Goal: Communication & Community: Answer question/provide support

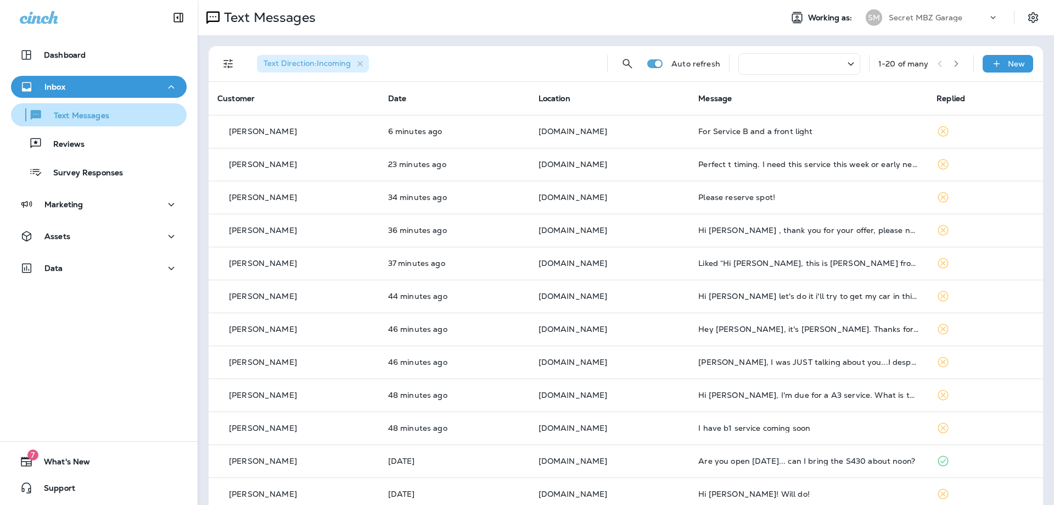
click at [89, 115] on p "Text Messages" at bounding box center [76, 116] width 66 height 10
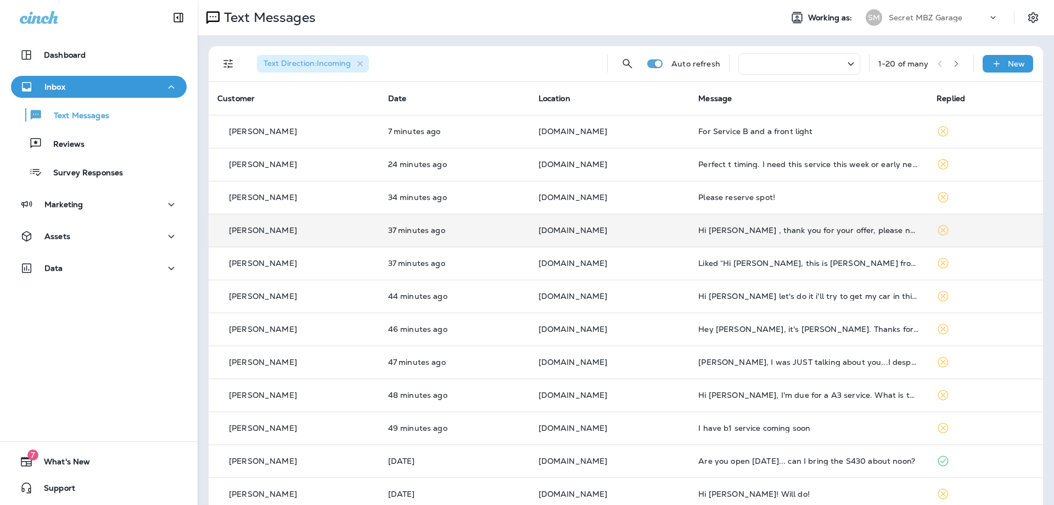
click at [650, 230] on p "[DOMAIN_NAME]" at bounding box center [610, 230] width 143 height 9
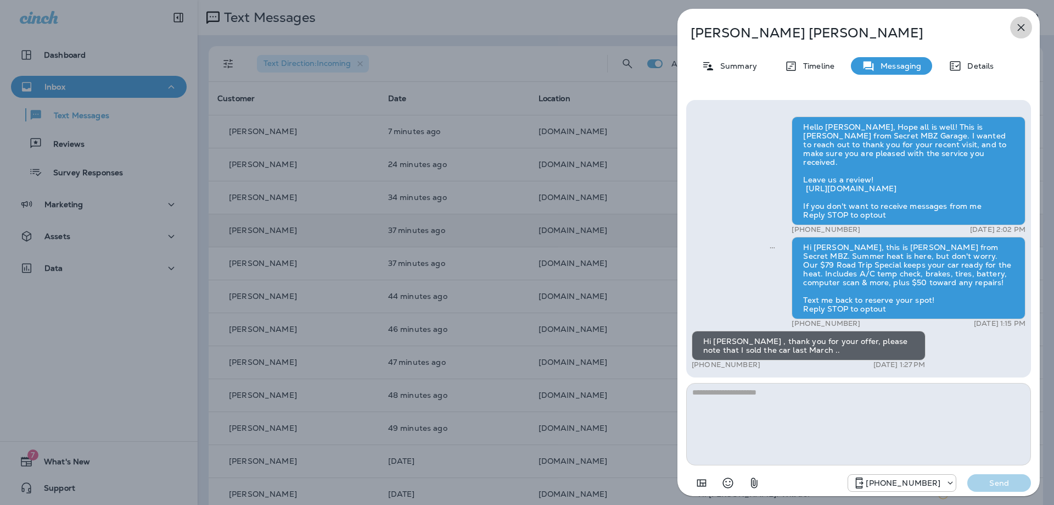
click at [1024, 23] on icon "button" at bounding box center [1021, 27] width 13 height 13
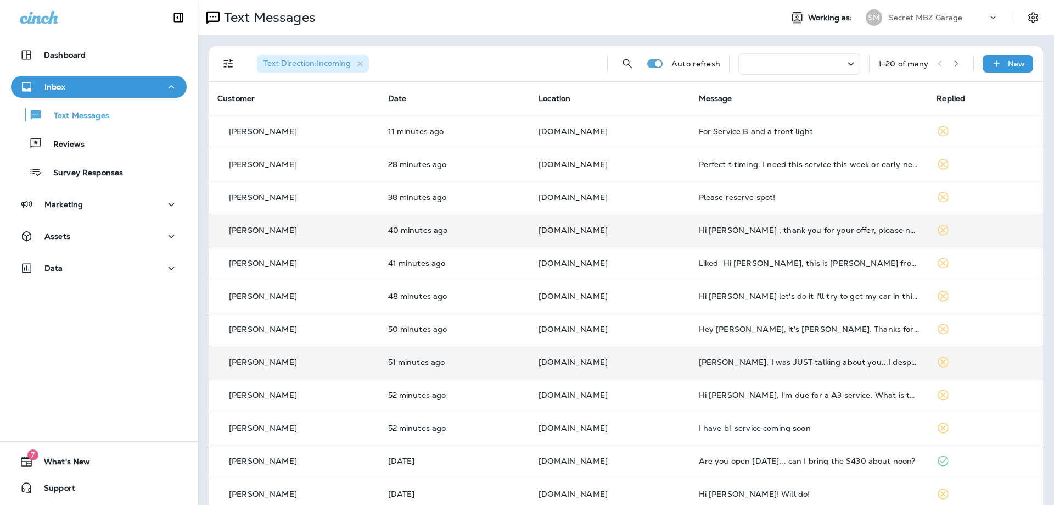
click at [344, 359] on div "[PERSON_NAME]" at bounding box center [293, 362] width 153 height 12
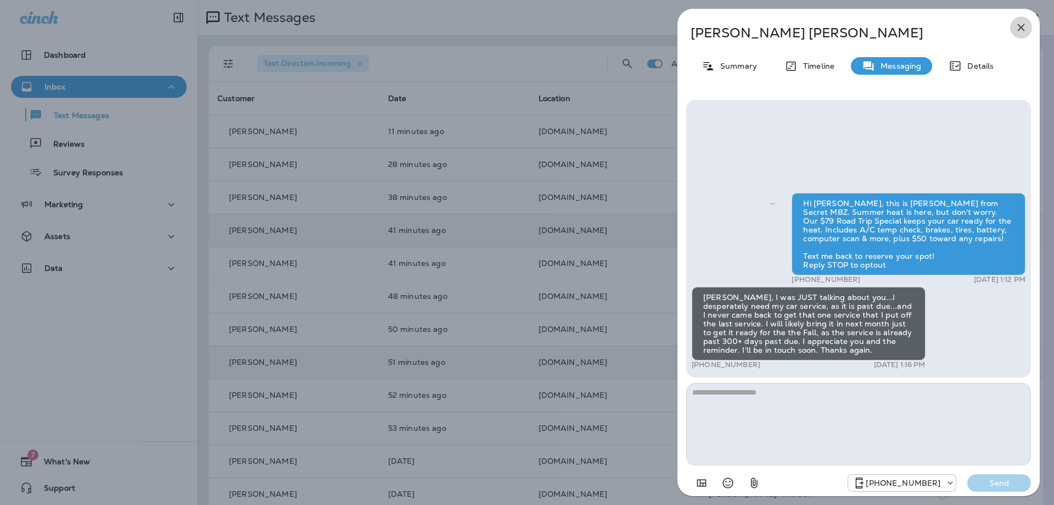
click at [1021, 26] on icon "button" at bounding box center [1021, 27] width 13 height 13
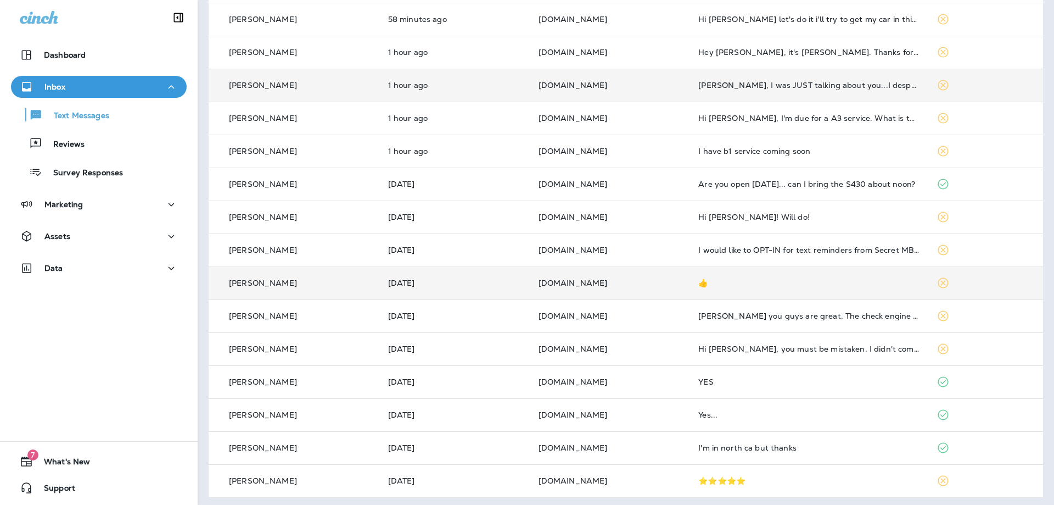
scroll to position [281, 0]
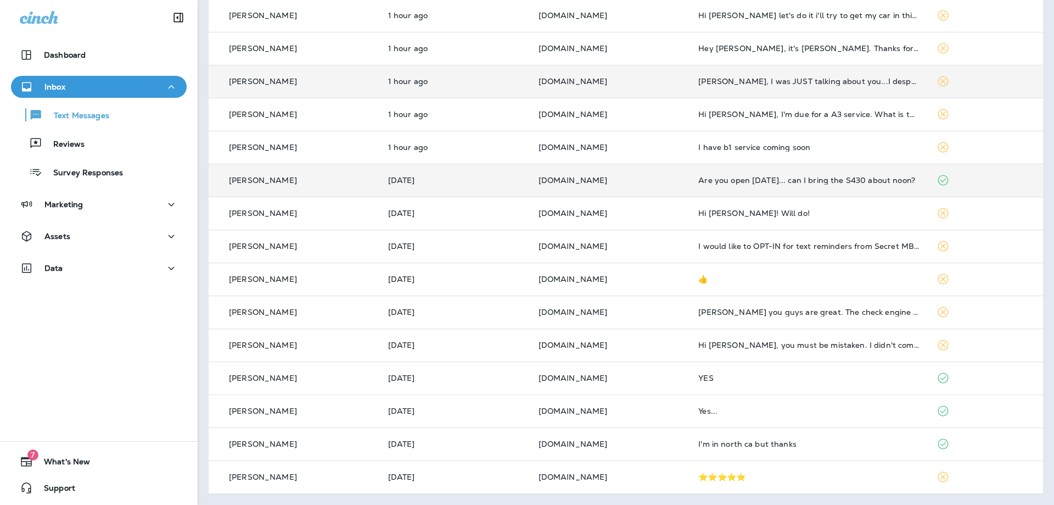
click at [644, 183] on p "[DOMAIN_NAME]" at bounding box center [610, 180] width 143 height 9
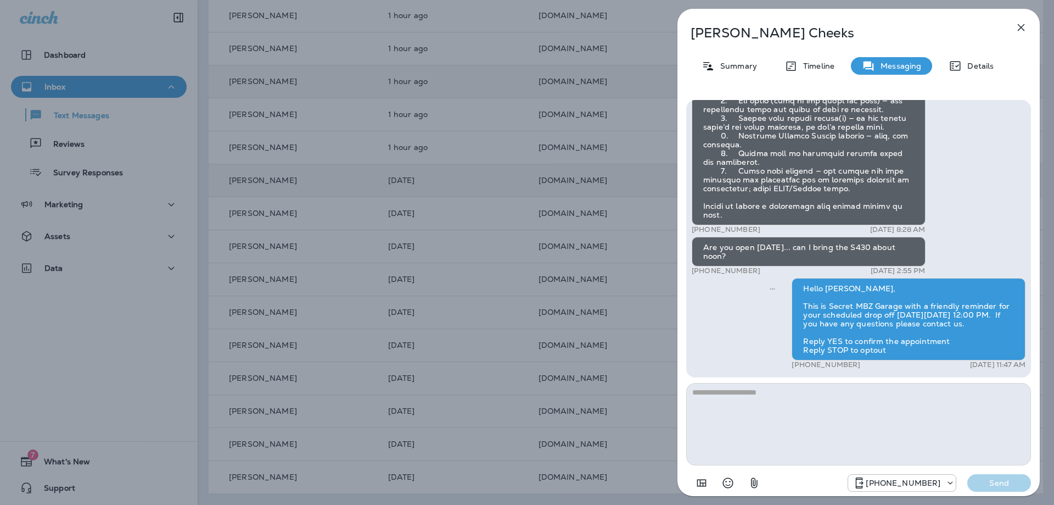
click at [680, 374] on div "Hello [PERSON_NAME], Hope all is well! This is [PERSON_NAME] from Secret MBZ Ga…" at bounding box center [858, 296] width 362 height 411
click at [1025, 26] on icon "button" at bounding box center [1021, 27] width 13 height 13
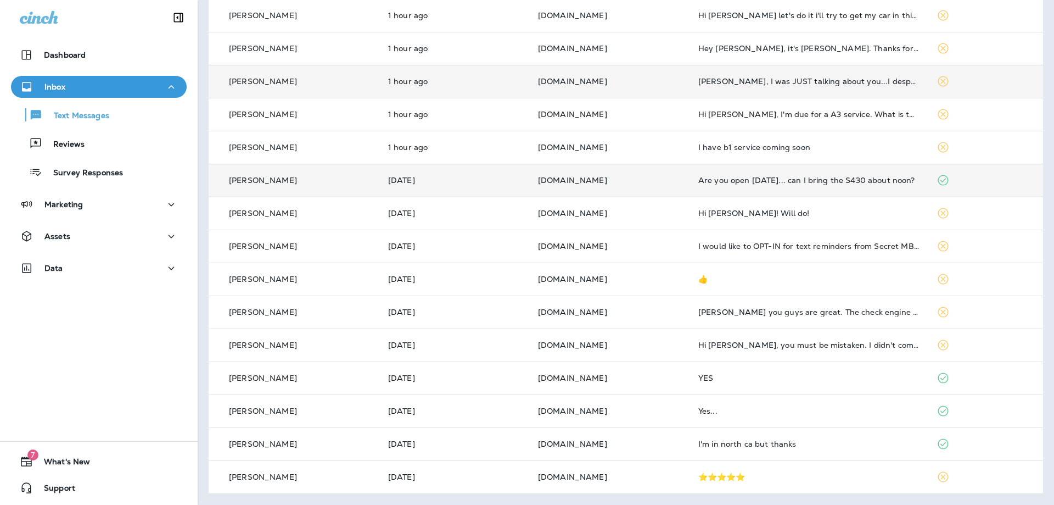
click at [752, 180] on div "Are you open [DATE]... can I bring the S430 about noon?" at bounding box center [808, 180] width 221 height 9
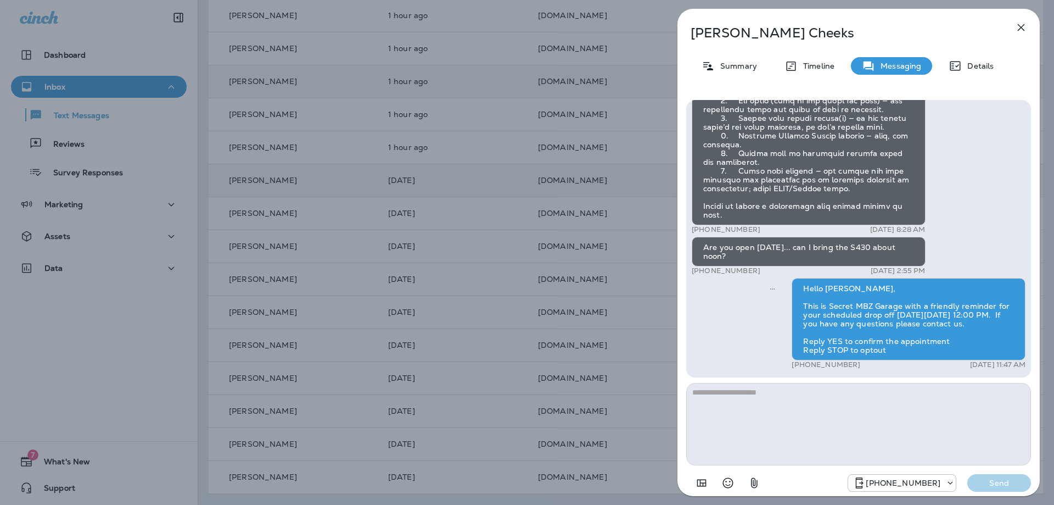
drag, startPoint x: 1017, startPoint y: 23, endPoint x: 1012, endPoint y: 29, distance: 8.6
click at [1017, 23] on icon "button" at bounding box center [1021, 27] width 13 height 13
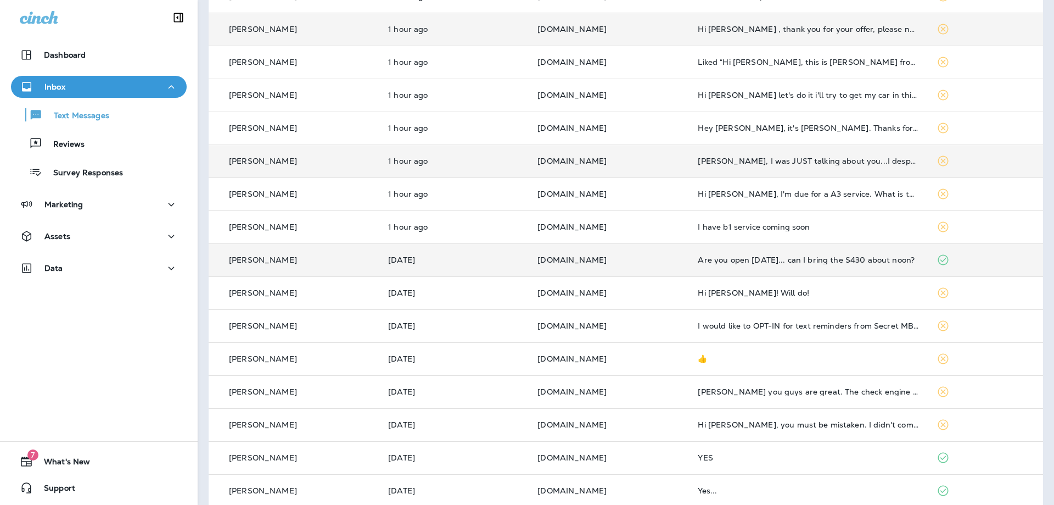
scroll to position [116, 0]
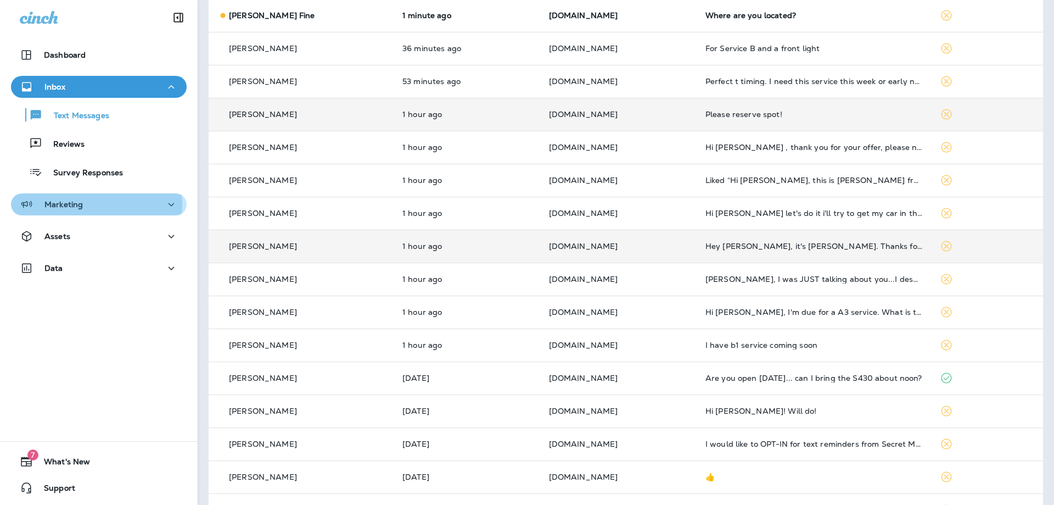
click at [80, 205] on p "Marketing" at bounding box center [63, 204] width 38 height 9
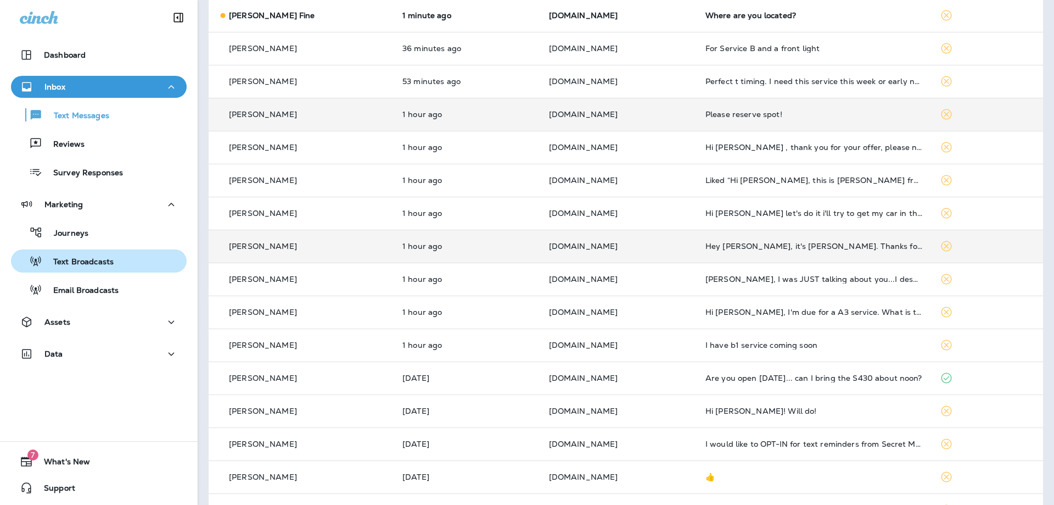
click at [77, 260] on p "Text Broadcasts" at bounding box center [77, 262] width 71 height 10
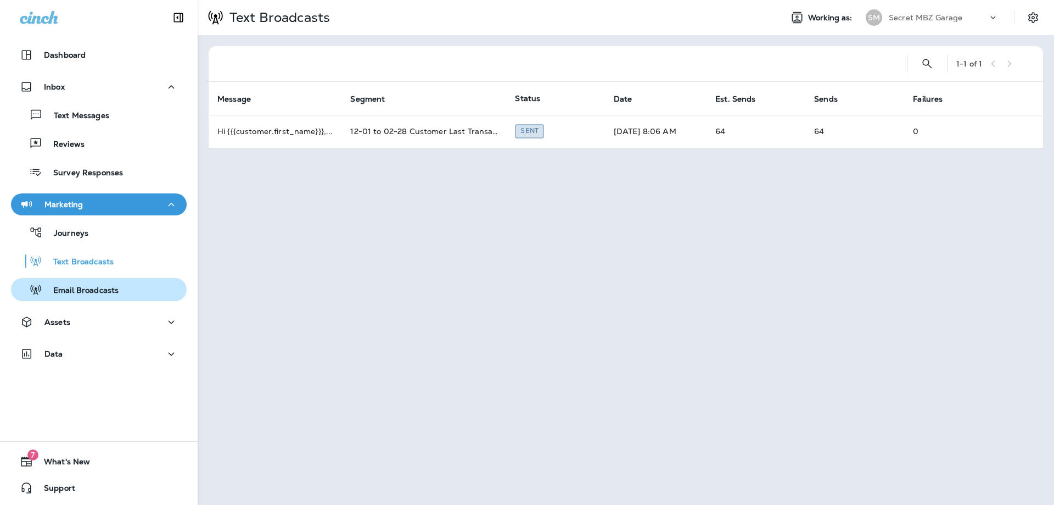
click at [109, 293] on p "Email Broadcasts" at bounding box center [80, 290] width 76 height 10
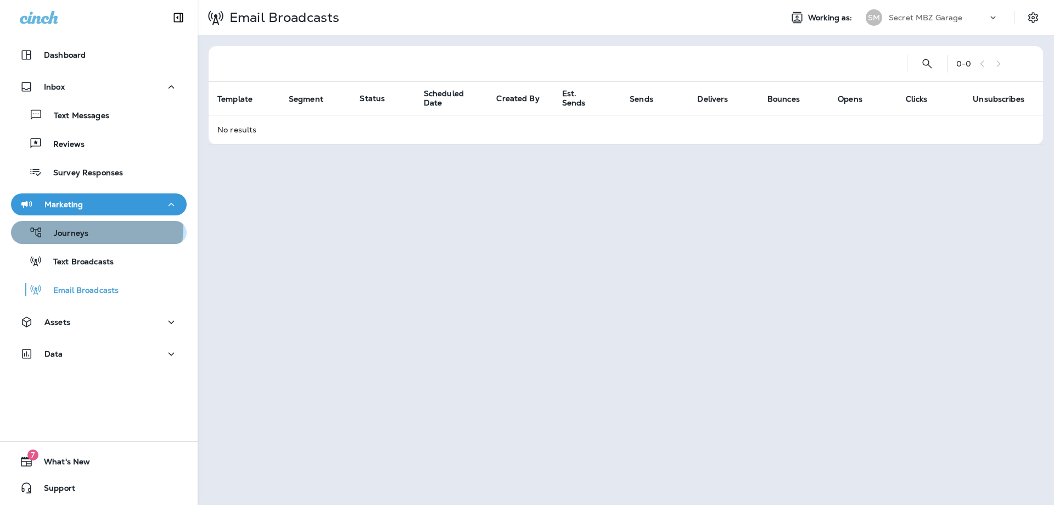
click at [79, 227] on div "Journeys" at bounding box center [51, 232] width 73 height 16
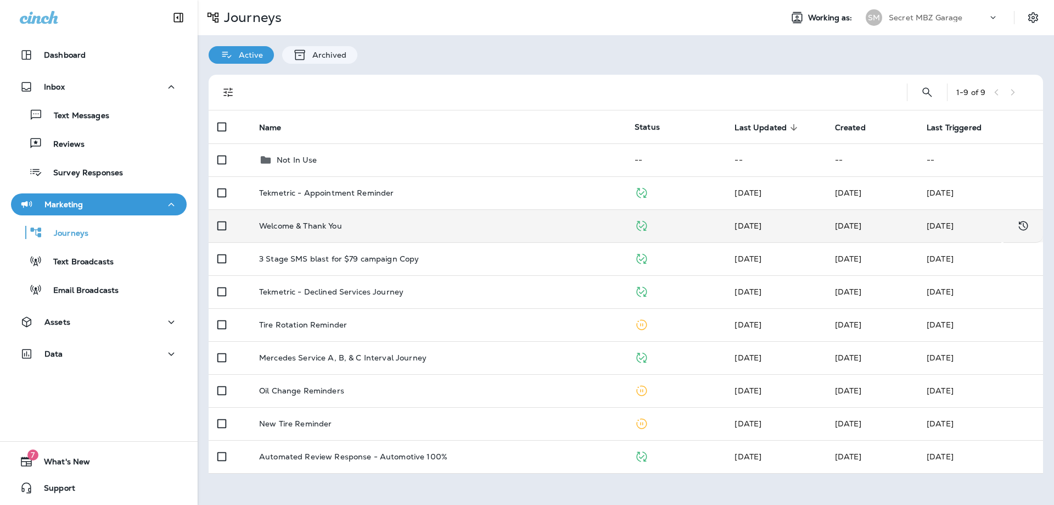
click at [363, 231] on td "Welcome & Thank You" at bounding box center [438, 225] width 376 height 33
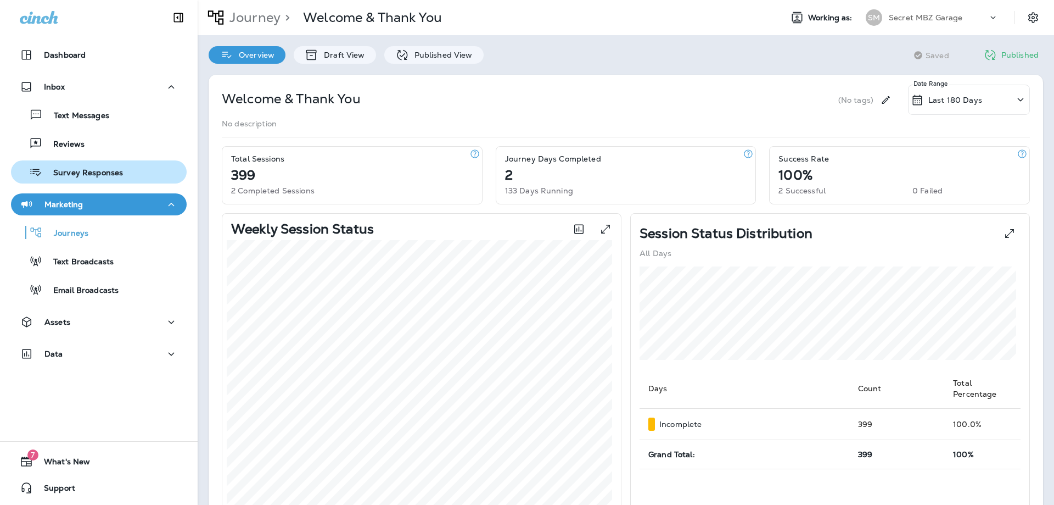
click at [52, 174] on p "Survey Responses" at bounding box center [82, 173] width 81 height 10
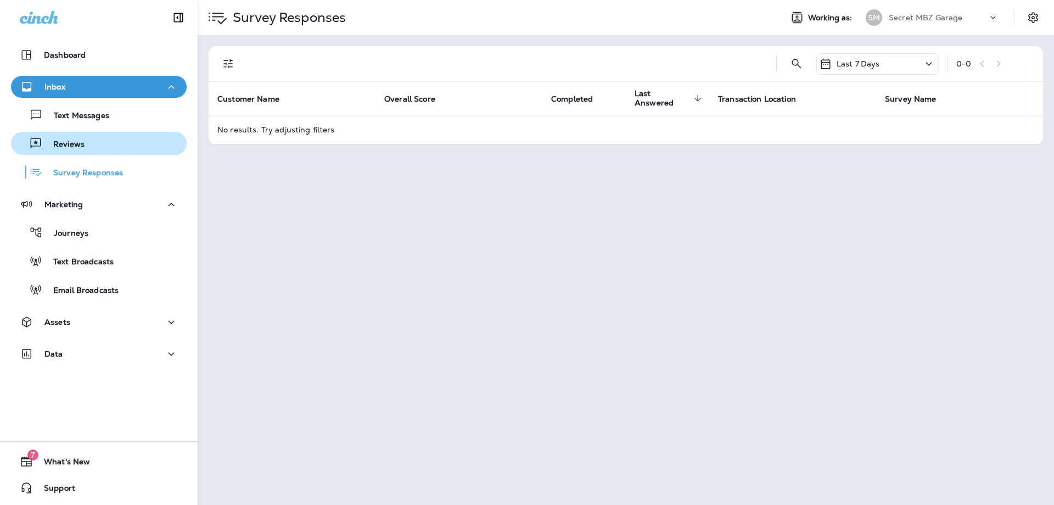
click at [60, 142] on p "Reviews" at bounding box center [63, 144] width 42 height 10
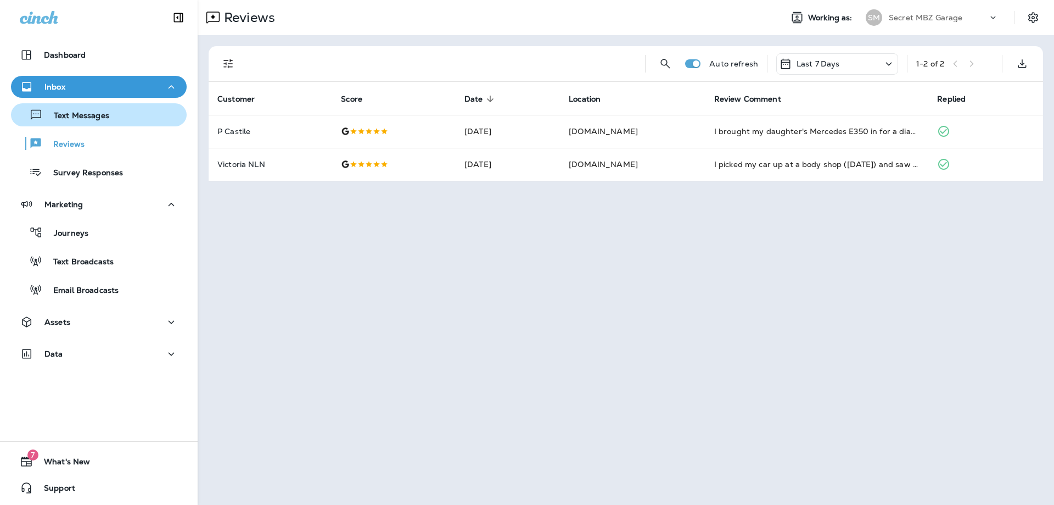
click at [82, 116] on p "Text Messages" at bounding box center [76, 116] width 66 height 10
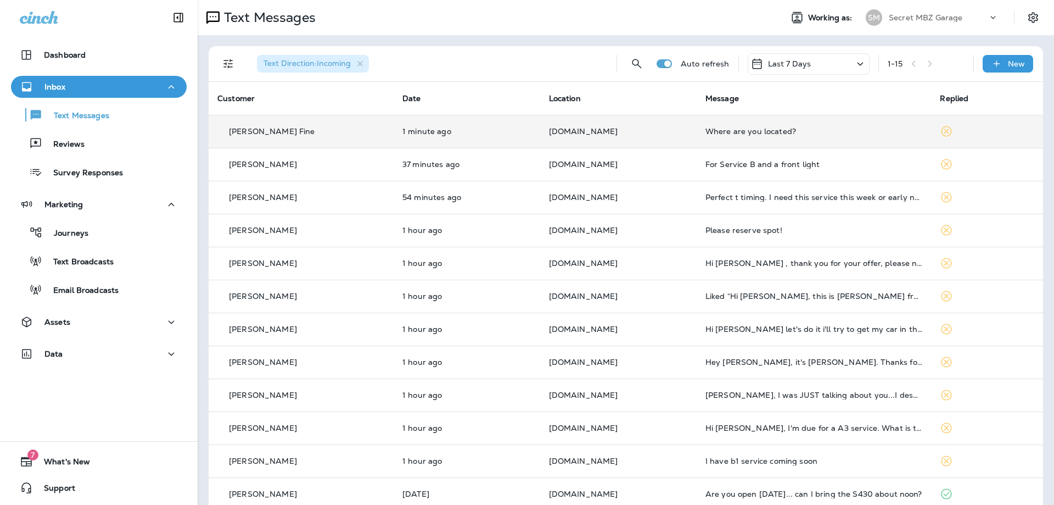
click at [782, 133] on div "Where are you located?" at bounding box center [813, 131] width 217 height 9
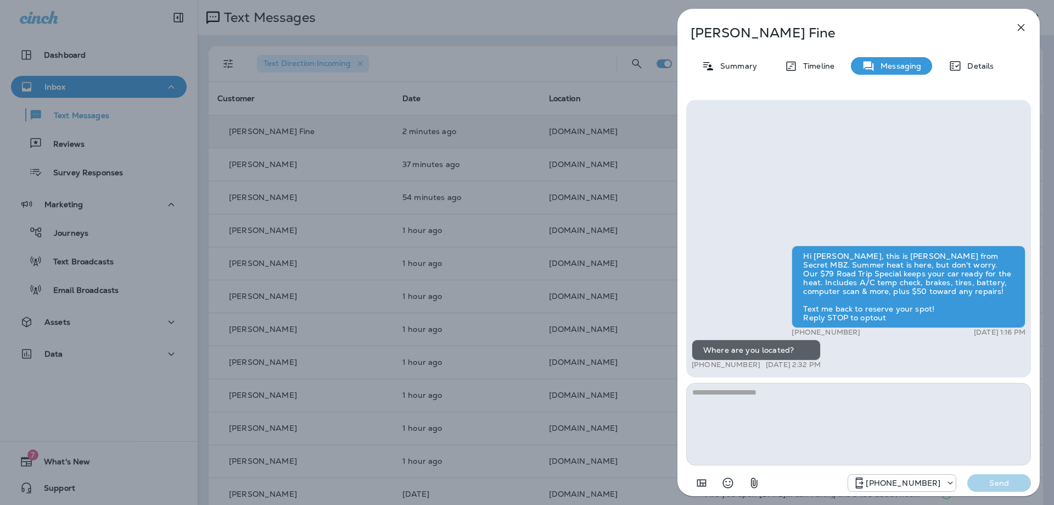
click at [922, 277] on div "Hi [PERSON_NAME], this is [PERSON_NAME] from Secret MBZ. Summer heat is here, b…" at bounding box center [909, 286] width 234 height 82
drag, startPoint x: 922, startPoint y: 277, endPoint x: 958, endPoint y: 285, distance: 36.8
click at [958, 285] on div "Hi [PERSON_NAME], this is [PERSON_NAME] from Secret MBZ. Summer heat is here, b…" at bounding box center [909, 286] width 234 height 82
copy div "Includes A/C temp check, brakes, tires, battery, computer scan & more"
click at [835, 435] on textarea at bounding box center [858, 424] width 345 height 82
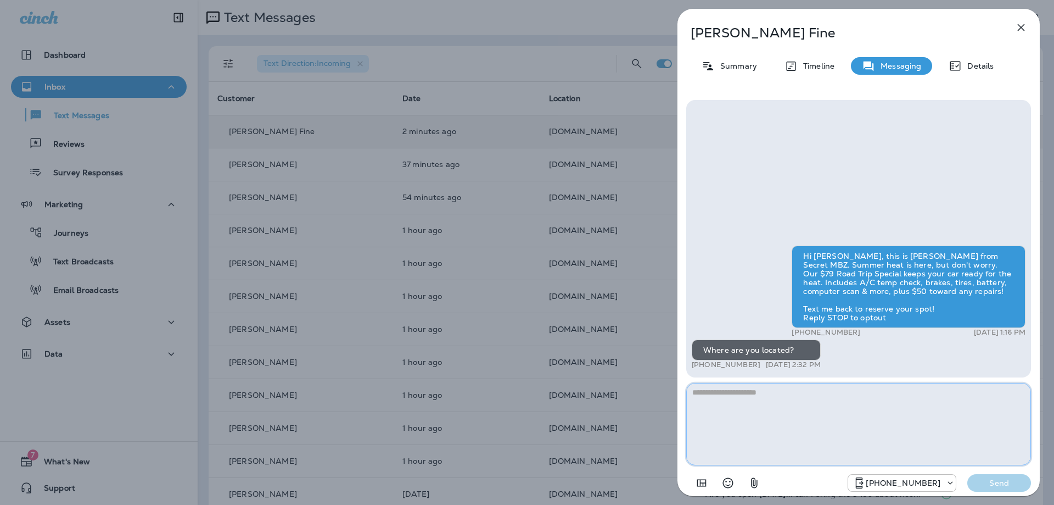
paste textarea "**********"
type textarea "**********"
click at [1015, 26] on icon "button" at bounding box center [1021, 27] width 13 height 13
